Goal: Transaction & Acquisition: Download file/media

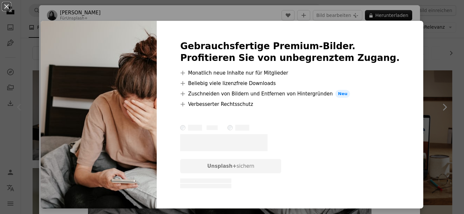
scroll to position [10, 0]
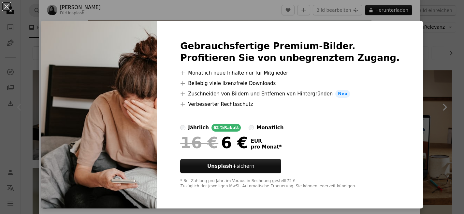
click at [421, 42] on div "An X shape Gebrauchsfertige Premium-Bilder. Profitieren Sie von unbegrenztem Zu…" at bounding box center [232, 107] width 464 height 214
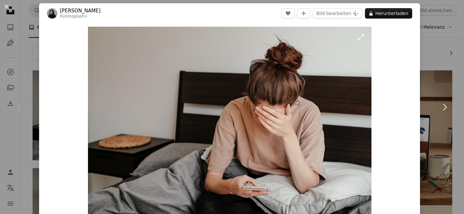
scroll to position [4, 0]
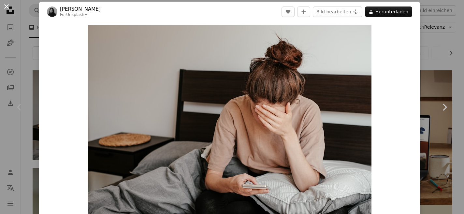
click at [8, 6] on button "An X shape" at bounding box center [7, 7] width 8 height 8
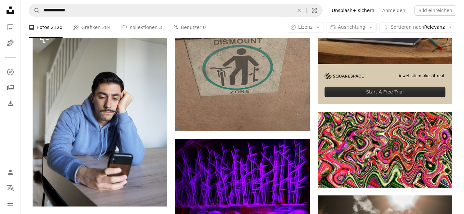
scroll to position [114, 0]
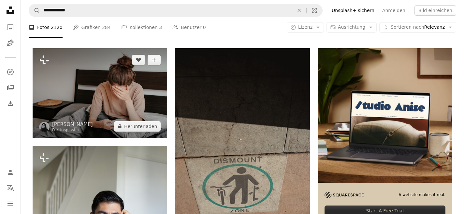
click at [100, 96] on img at bounding box center [100, 93] width 135 height 90
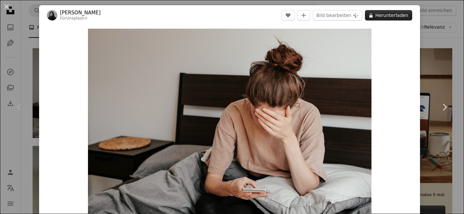
click at [389, 15] on button "A lock Herunterladen" at bounding box center [388, 15] width 47 height 10
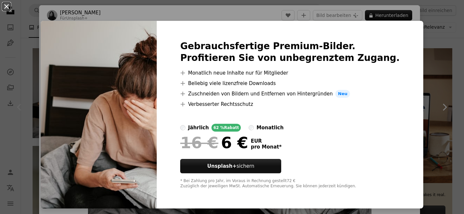
click at [9, 8] on button "An X shape" at bounding box center [7, 7] width 8 height 8
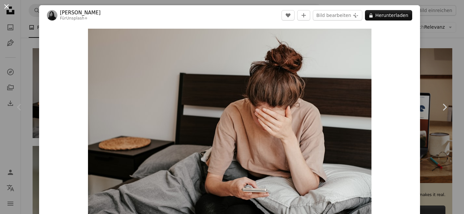
click at [6, 6] on button "An X shape" at bounding box center [7, 7] width 8 height 8
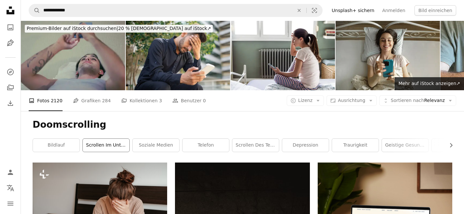
click at [99, 144] on link "Scrollen im Untergang" at bounding box center [106, 145] width 47 height 13
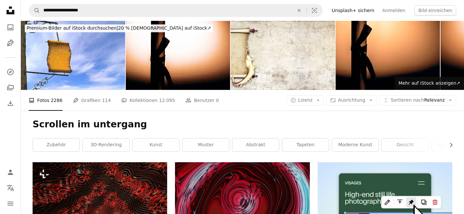
scroll to position [1, 0]
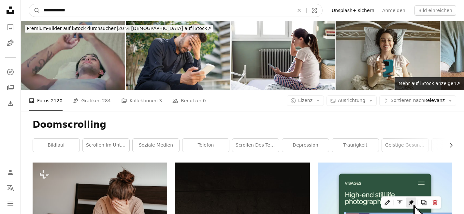
drag, startPoint x: 79, startPoint y: 11, endPoint x: -5, endPoint y: 6, distance: 84.0
type input "**********"
click at [29, 4] on button "A magnifying glass" at bounding box center [34, 10] width 11 height 12
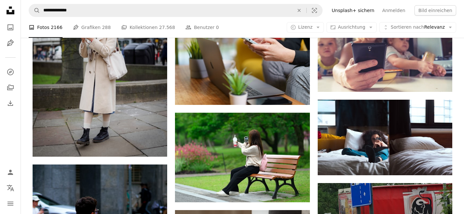
scroll to position [469, 0]
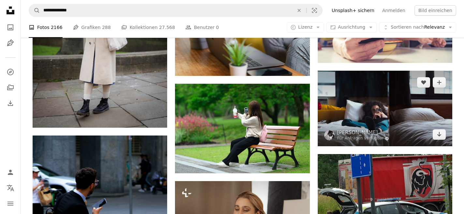
click at [387, 92] on img at bounding box center [385, 109] width 135 height 76
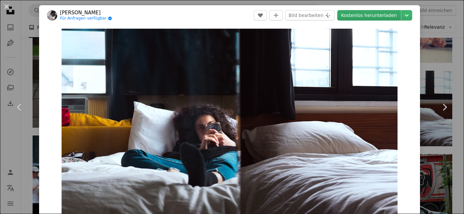
click at [371, 17] on link "Kostenlos herunterladen" at bounding box center [369, 15] width 64 height 10
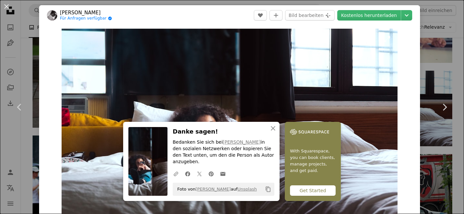
scroll to position [38, 0]
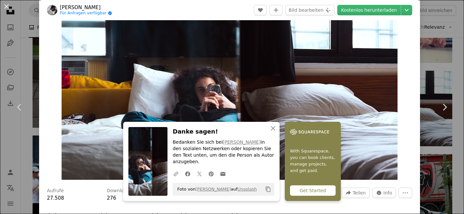
click at [85, 7] on link "[PERSON_NAME]" at bounding box center [86, 7] width 52 height 7
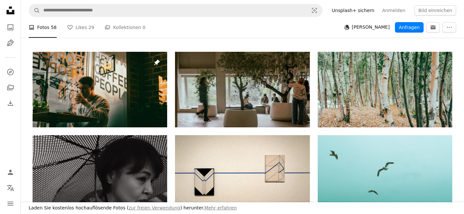
scroll to position [108, 0]
